Goal: Transaction & Acquisition: Download file/media

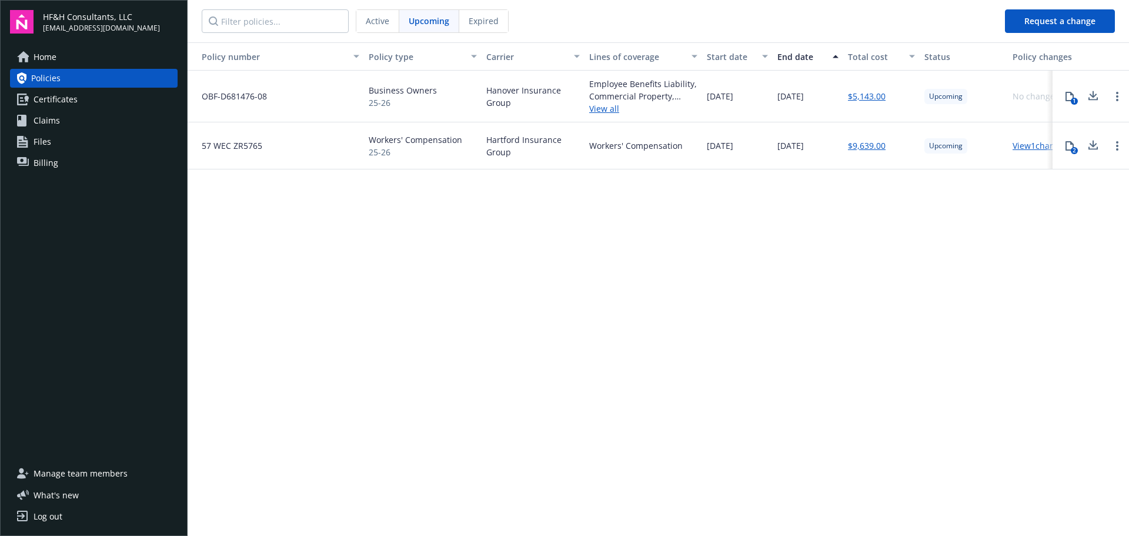
click at [389, 28] on div "Active" at bounding box center [377, 21] width 43 height 22
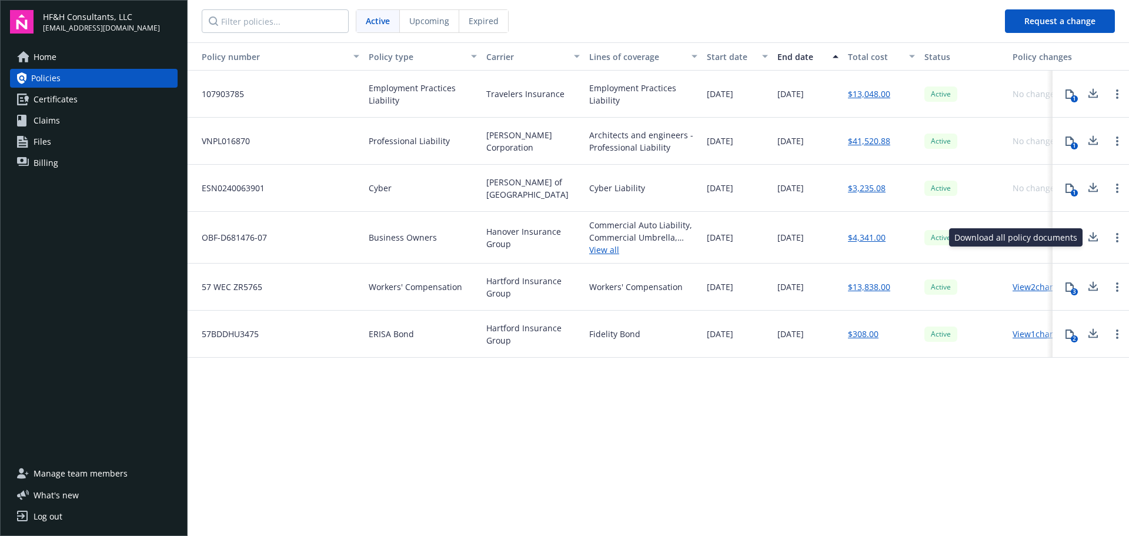
click at [1096, 238] on icon at bounding box center [1093, 237] width 14 height 15
